Goal: Information Seeking & Learning: Learn about a topic

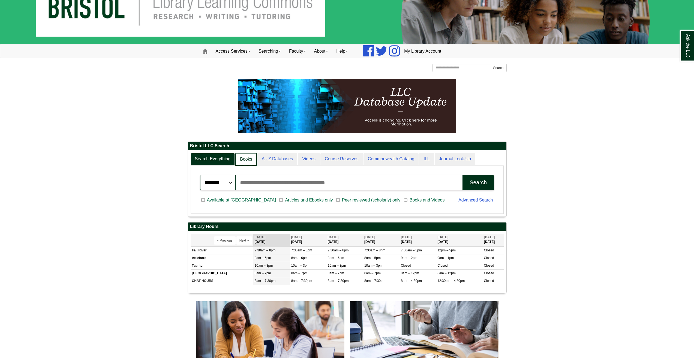
scroll to position [66, 319]
click at [259, 162] on link "A - Z Databases" at bounding box center [277, 159] width 41 height 13
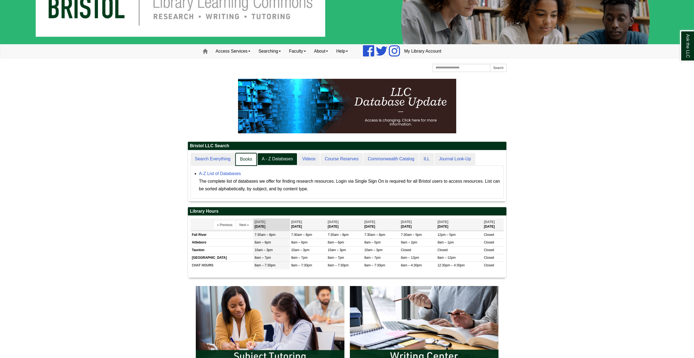
click at [251, 159] on link "Books" at bounding box center [245, 159] width 21 height 13
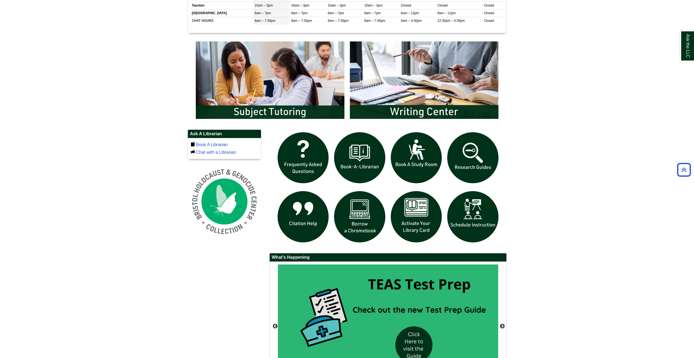
scroll to position [274, 0]
click at [481, 163] on img "slideshow" at bounding box center [473, 157] width 57 height 57
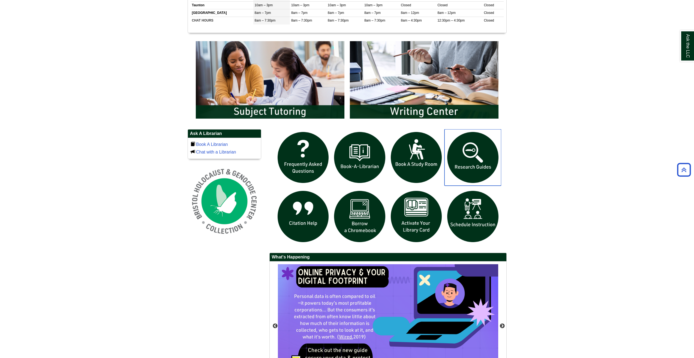
click at [484, 158] on img "slideshow" at bounding box center [473, 157] width 57 height 57
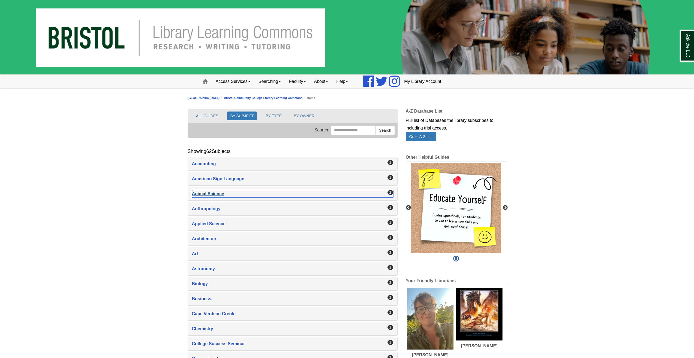
click at [350, 196] on div "Animal Science , 2 guides" at bounding box center [292, 194] width 201 height 8
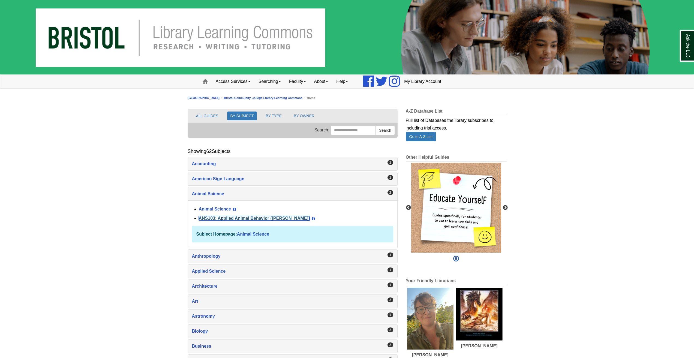
click at [259, 217] on link "ANS103: Applied Animal Behavior (Winokur)" at bounding box center [254, 218] width 111 height 5
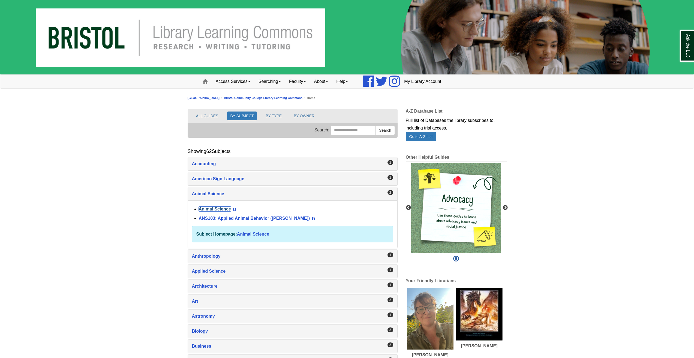
click at [217, 209] on link "Animal Science" at bounding box center [215, 209] width 32 height 5
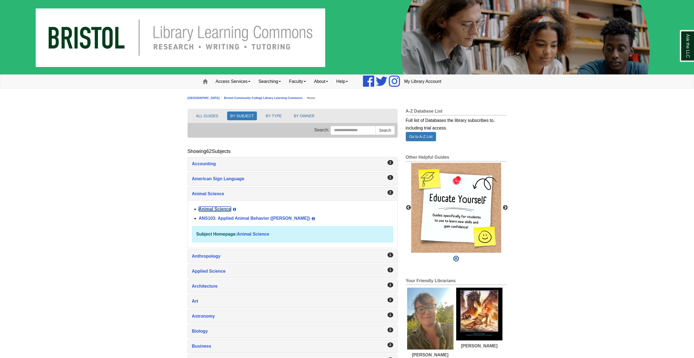
click at [226, 207] on link "Animal Science" at bounding box center [215, 209] width 32 height 5
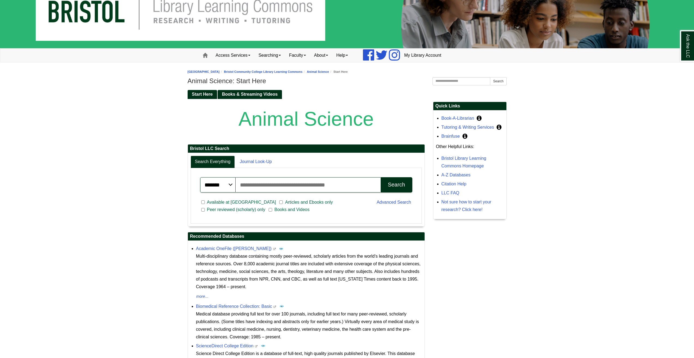
scroll to position [26, 0]
click at [282, 182] on input "Search articles, books, journals & more" at bounding box center [308, 184] width 145 height 15
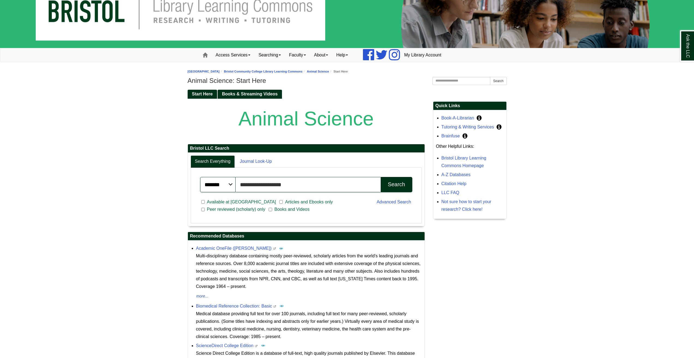
type input "**********"
click at [381, 177] on button "Search" at bounding box center [396, 184] width 31 height 15
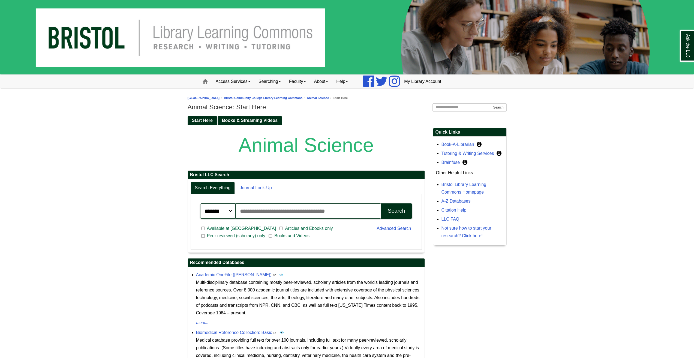
scroll to position [111, 0]
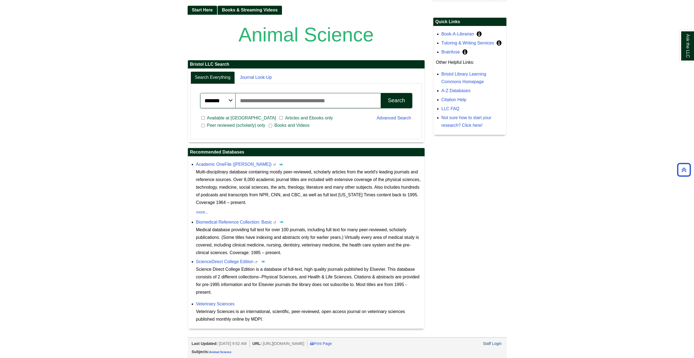
click at [281, 101] on input "Search articles, books, journals & more" at bounding box center [308, 100] width 145 height 15
type input "**********"
click at [398, 100] on div "Search" at bounding box center [396, 100] width 17 height 6
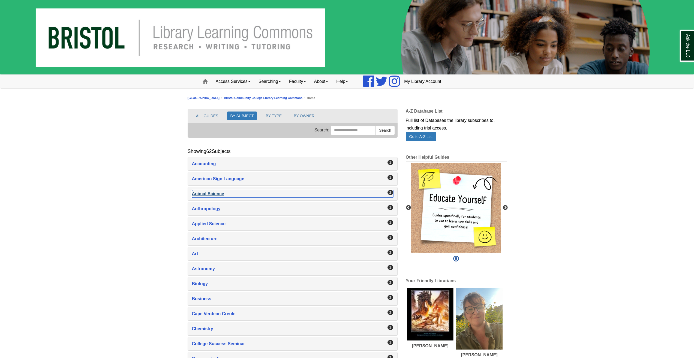
click at [217, 197] on div "Animal Science , 2 guides" at bounding box center [292, 194] width 201 height 8
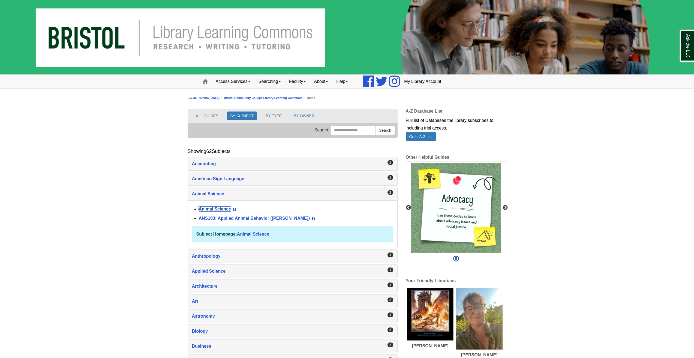
click at [216, 208] on link "Animal Science" at bounding box center [215, 209] width 32 height 5
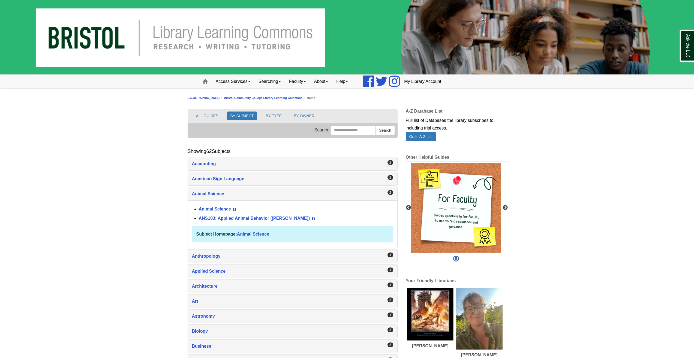
click at [237, 221] on div "ANS103: Applied Animal Behavior (Winokur) View Guide Info" at bounding box center [296, 218] width 195 height 9
click at [237, 216] on div "ANS103: Applied Animal Behavior (Winokur) View Guide Info" at bounding box center [296, 218] width 195 height 9
click at [238, 217] on link "ANS103: Applied Animal Behavior ([PERSON_NAME])" at bounding box center [254, 218] width 111 height 5
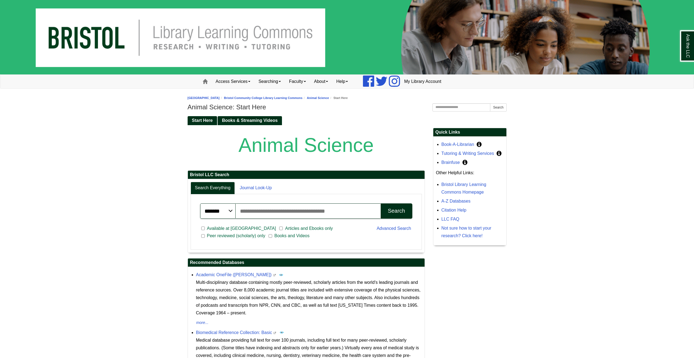
scroll to position [111, 0]
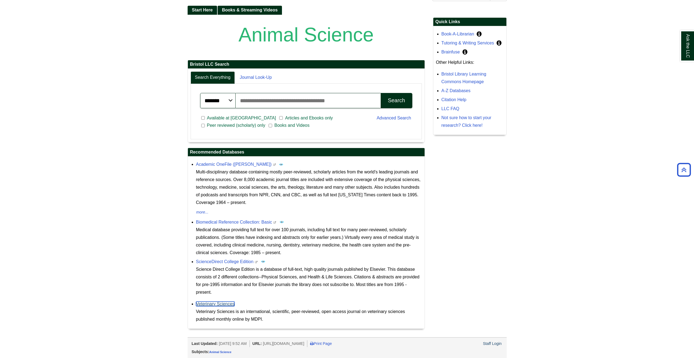
click at [226, 305] on link "Veterinary Sciences" at bounding box center [215, 304] width 38 height 5
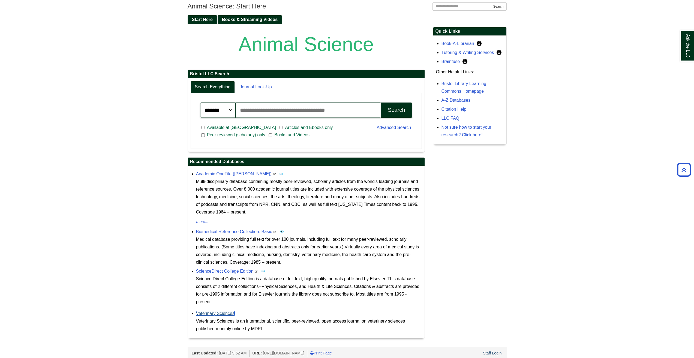
scroll to position [100, 0]
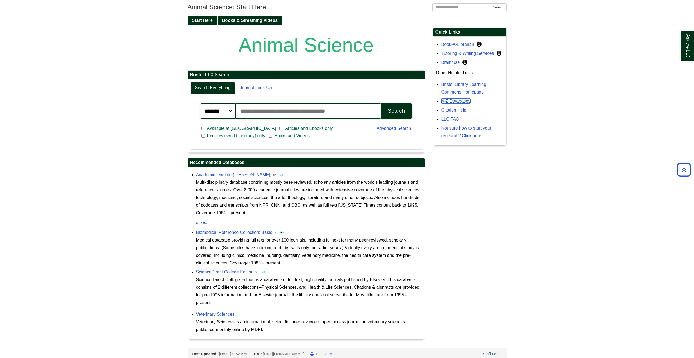
click at [463, 101] on link "A-Z Databases" at bounding box center [456, 101] width 29 height 5
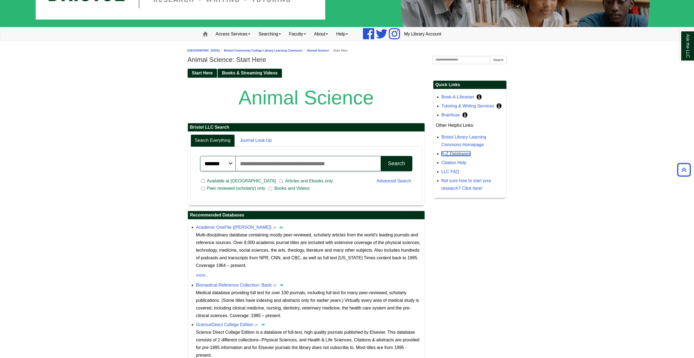
scroll to position [47, 0]
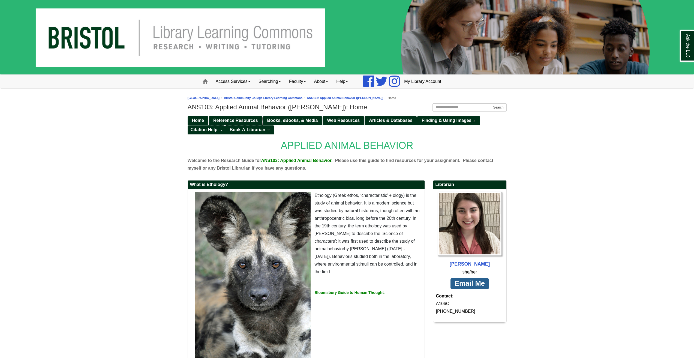
click at [247, 122] on span "Reference Resources" at bounding box center [235, 120] width 45 height 5
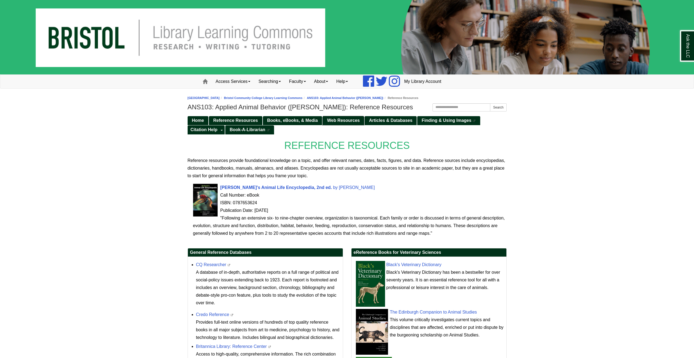
click at [348, 120] on span "Web Resources" at bounding box center [343, 120] width 33 height 5
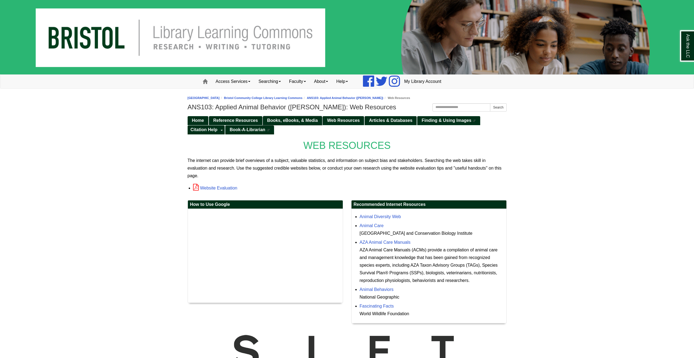
click at [309, 119] on span "Books, eBooks, & Media" at bounding box center [292, 120] width 51 height 5
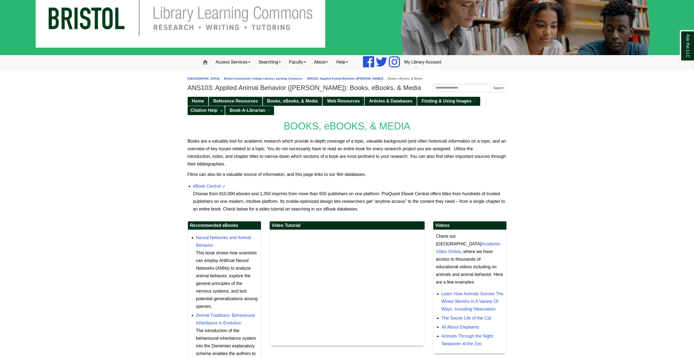
scroll to position [23, 0]
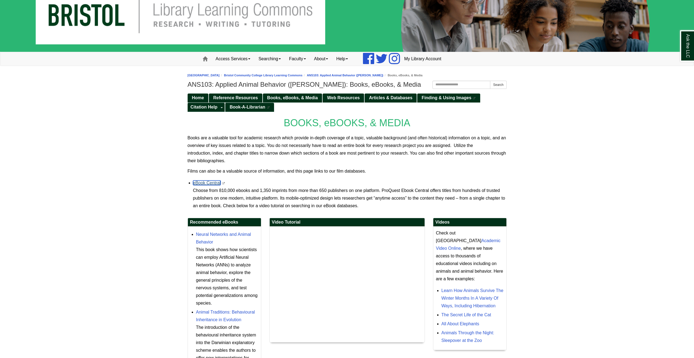
click at [205, 181] on link "eBook Central" at bounding box center [207, 183] width 28 height 5
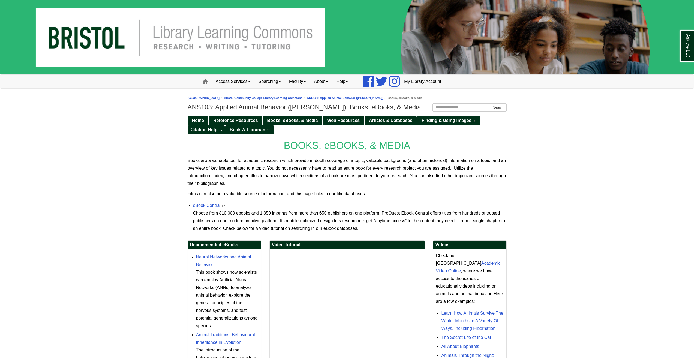
scroll to position [23, 0]
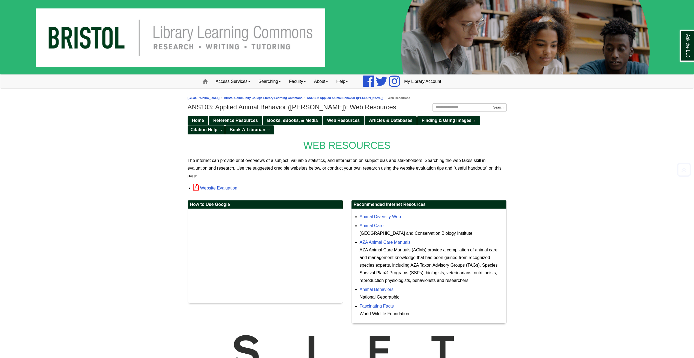
scroll to position [129, 0]
